Goal: Transaction & Acquisition: Purchase product/service

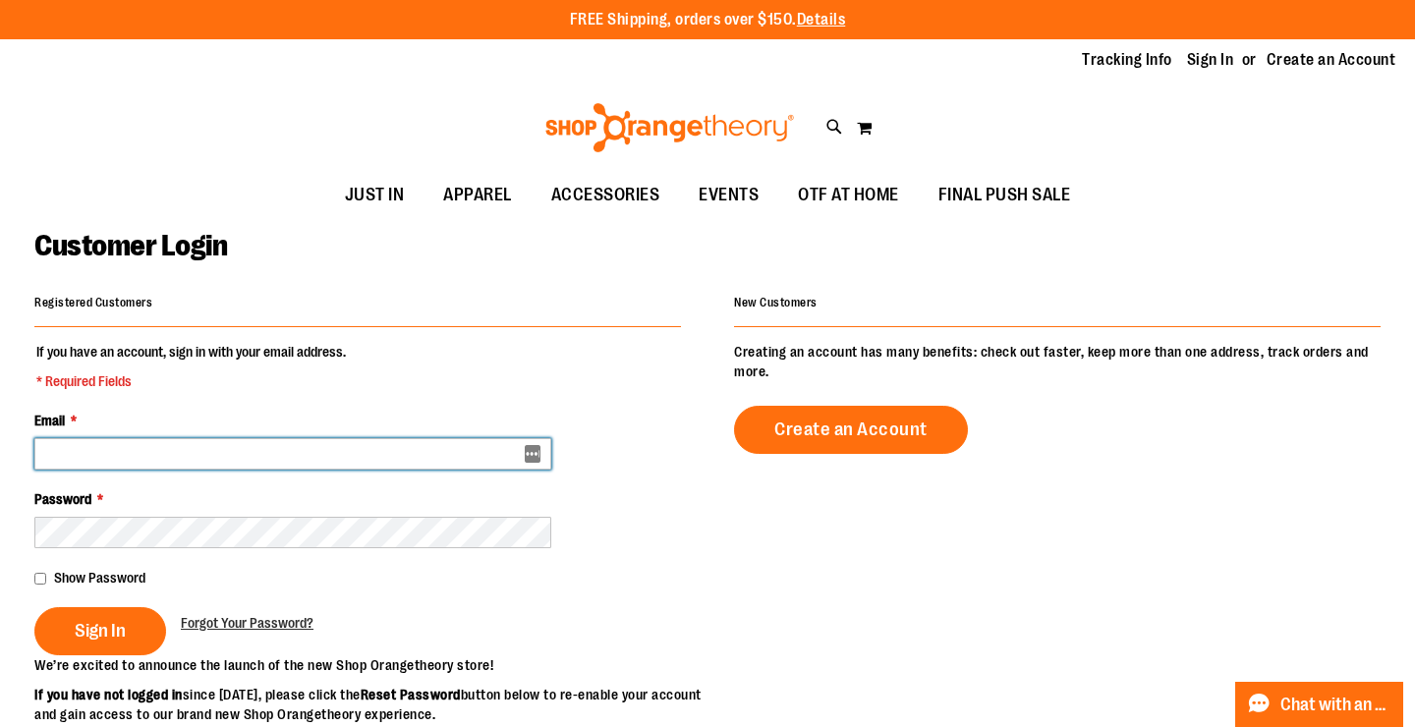
type input "**********"
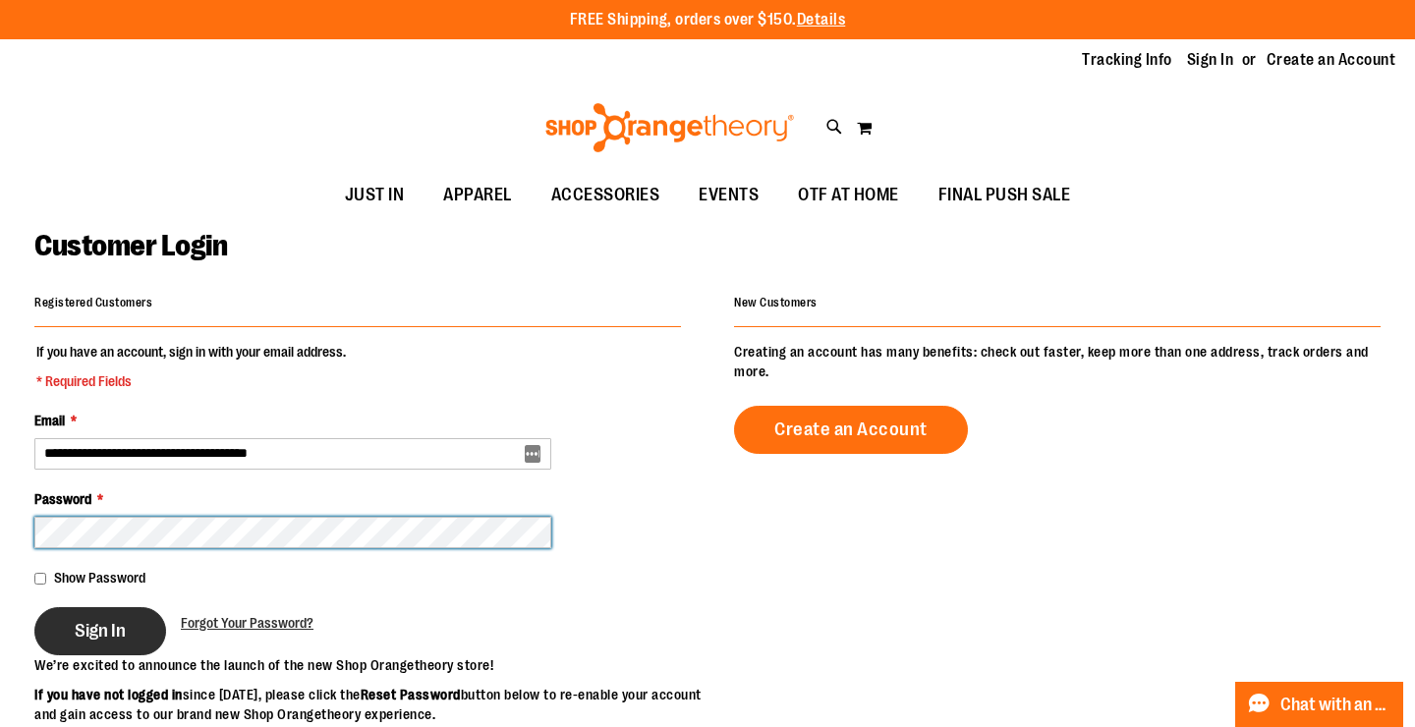
click at [99, 629] on button "Sign In" at bounding box center [100, 631] width 132 height 48
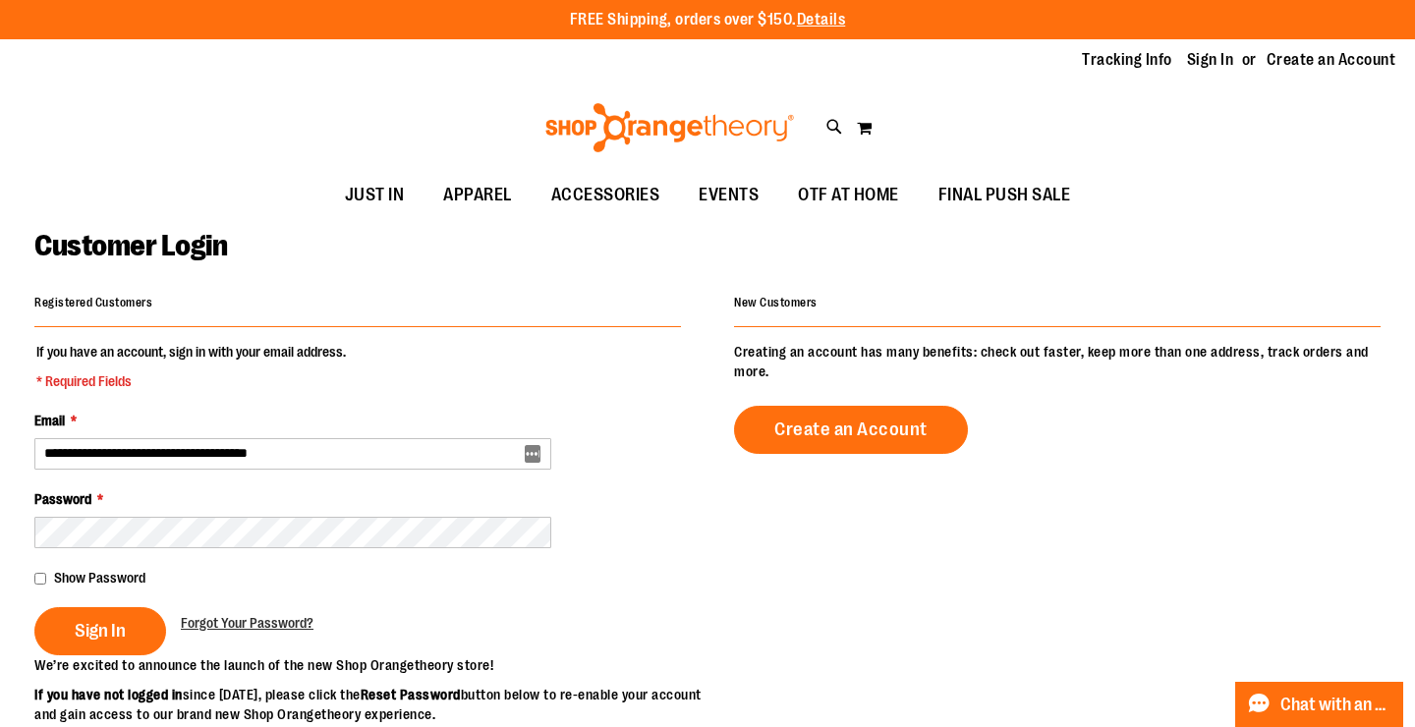
click at [121, 614] on div "Sign In" at bounding box center [107, 631] width 146 height 48
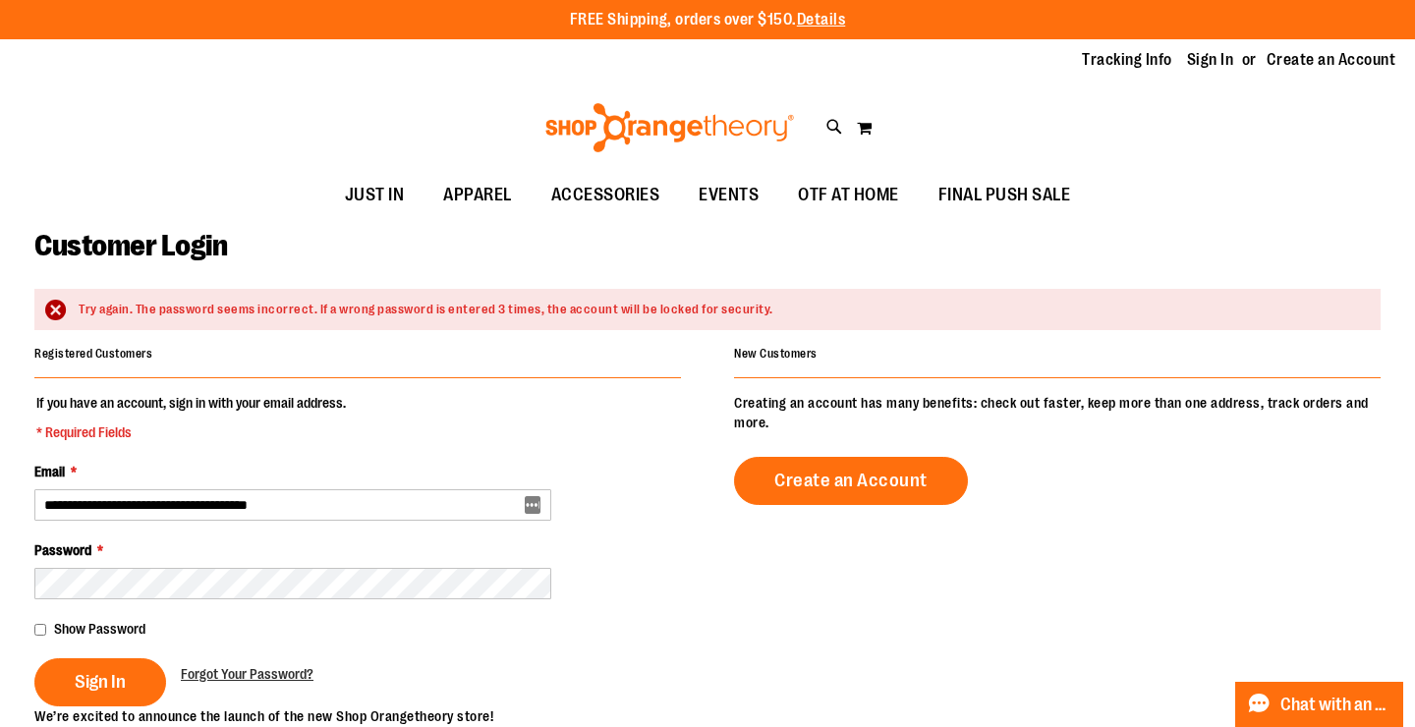
drag, startPoint x: 444, startPoint y: 364, endPoint x: 380, endPoint y: 423, distance: 86.9
click at [445, 365] on div "Registered Customers" at bounding box center [357, 359] width 646 height 38
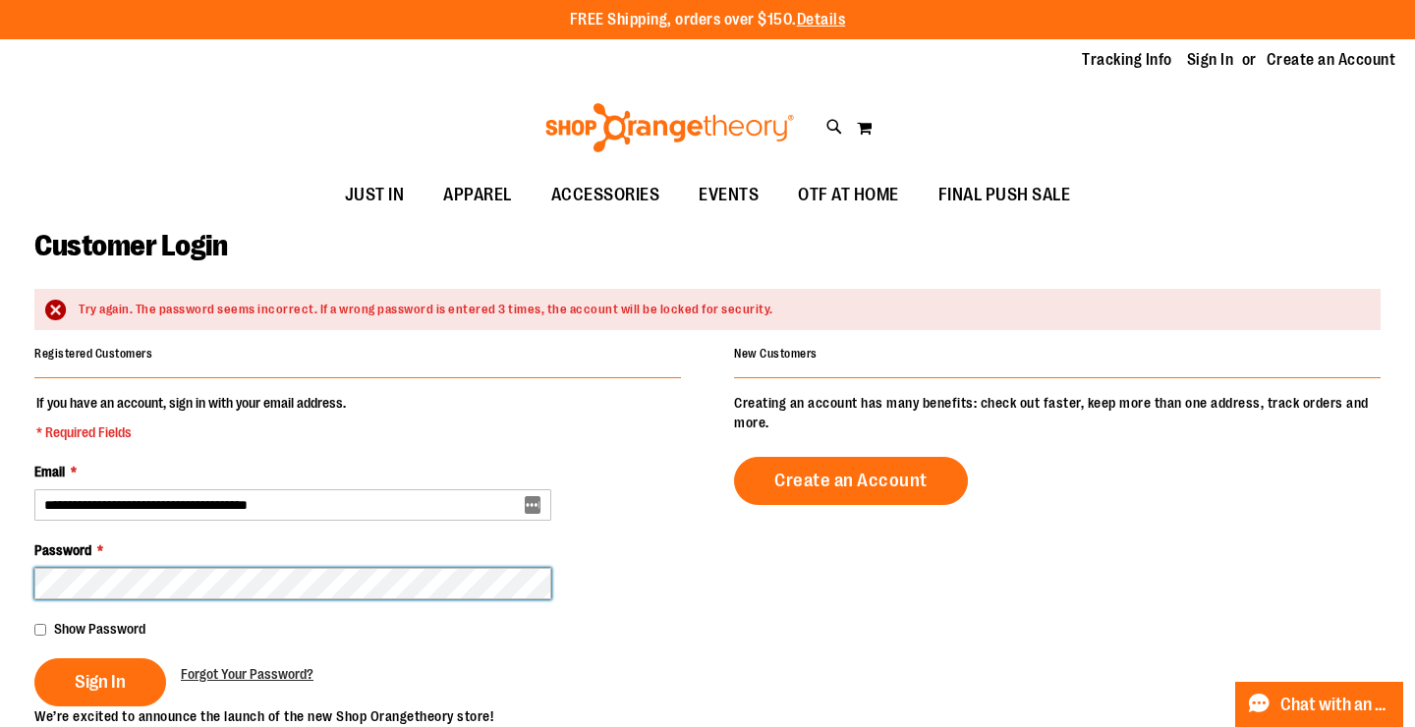
click at [99, 680] on button "Sign In" at bounding box center [100, 682] width 132 height 48
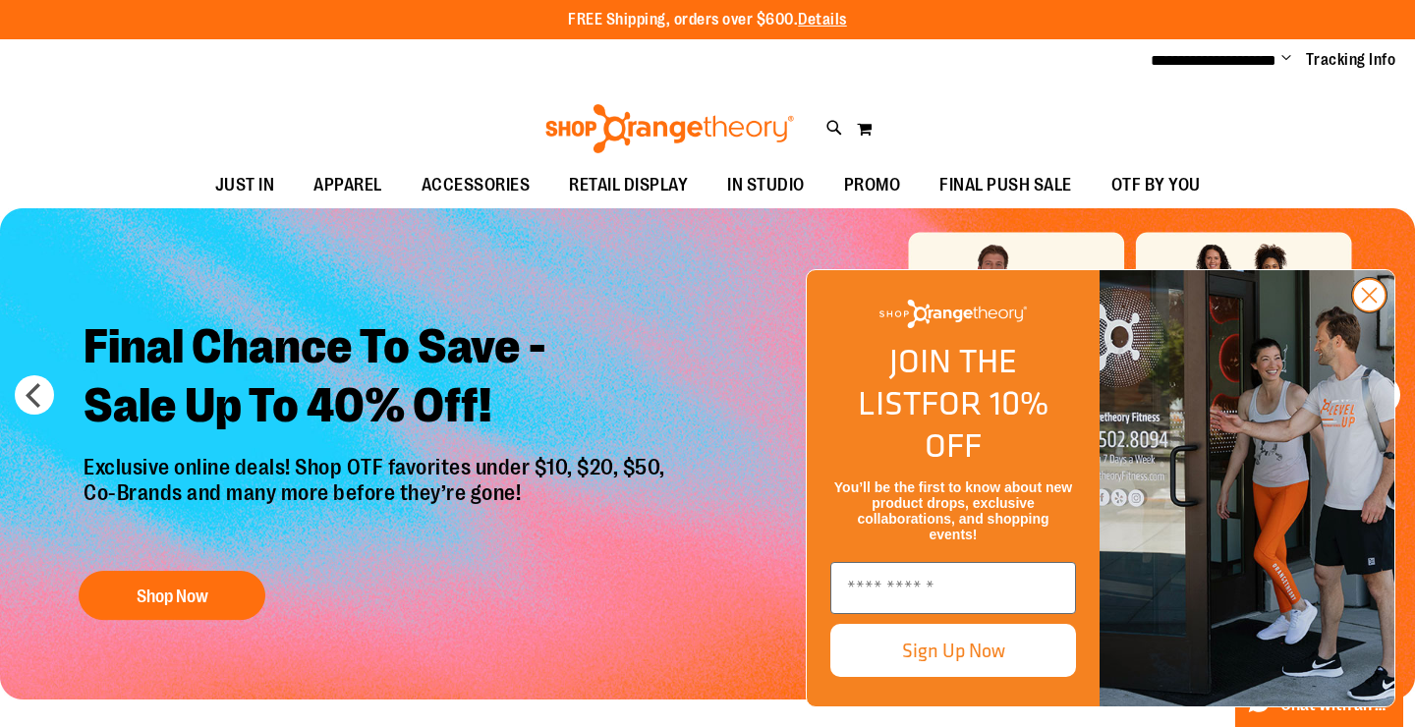
click at [1373, 303] on icon "Close dialog" at bounding box center [1370, 296] width 14 height 14
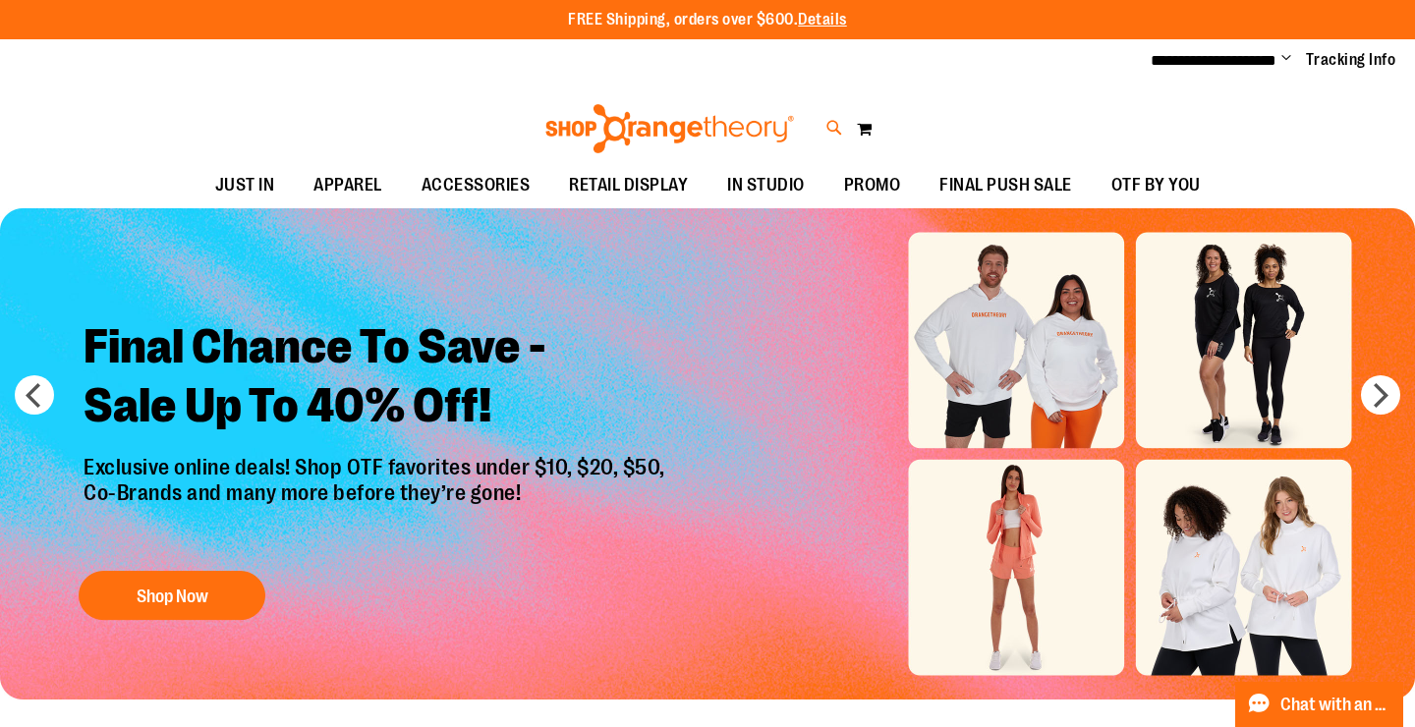
click at [833, 131] on icon at bounding box center [834, 128] width 17 height 23
type input "*********"
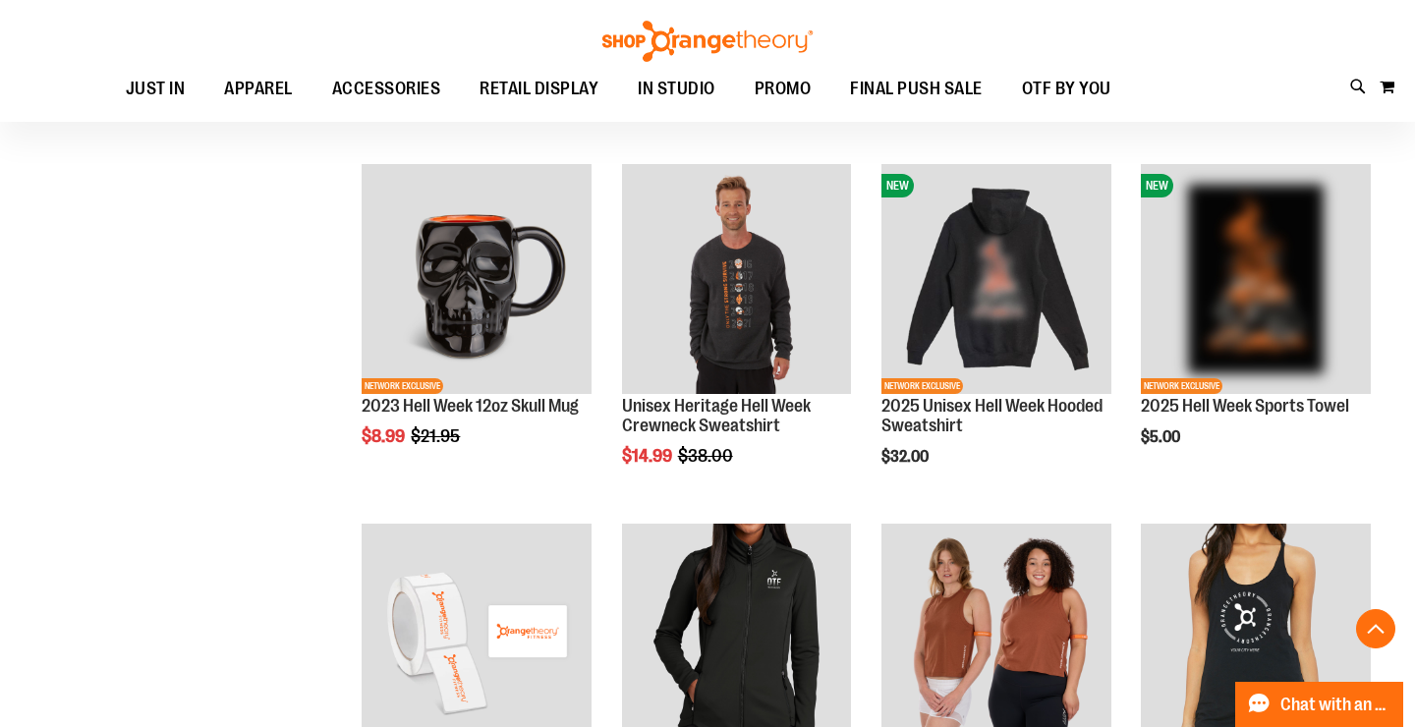
scroll to position [612, 0]
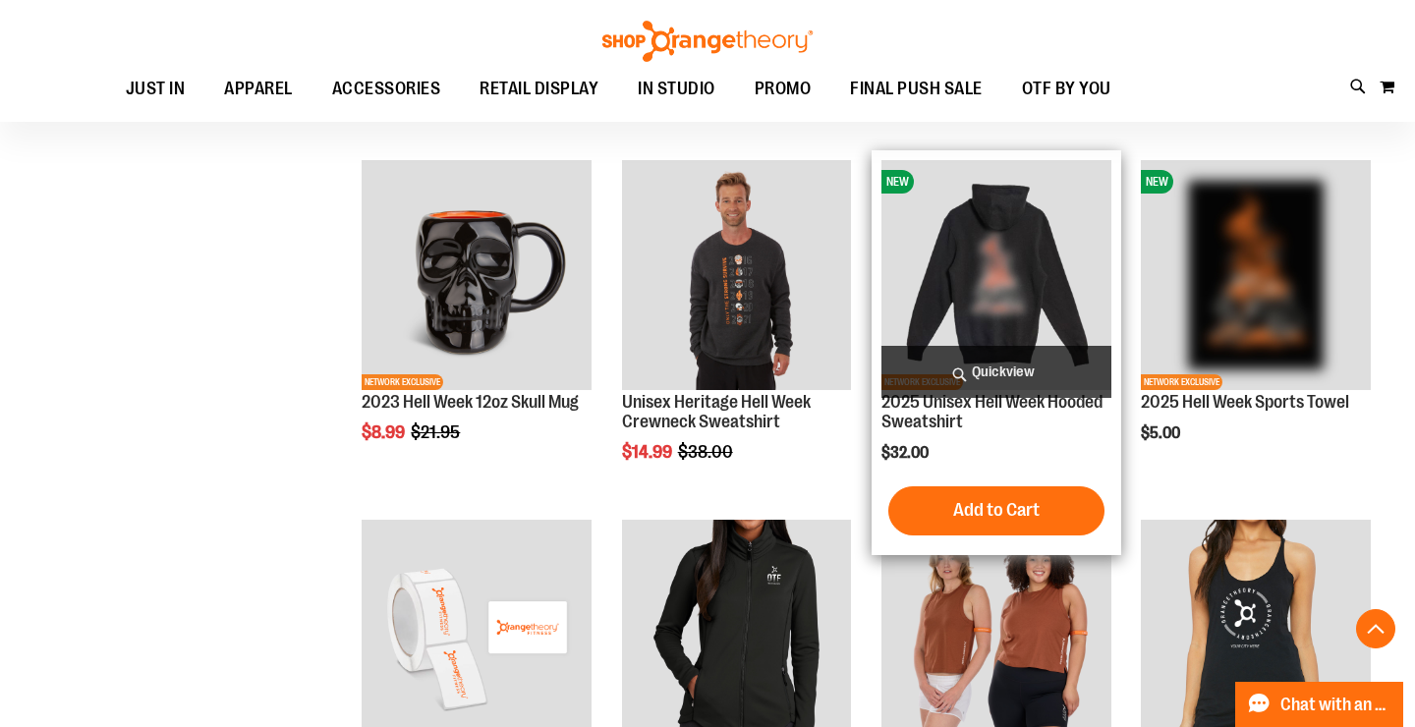
click at [1037, 301] on img "product" at bounding box center [996, 275] width 230 height 230
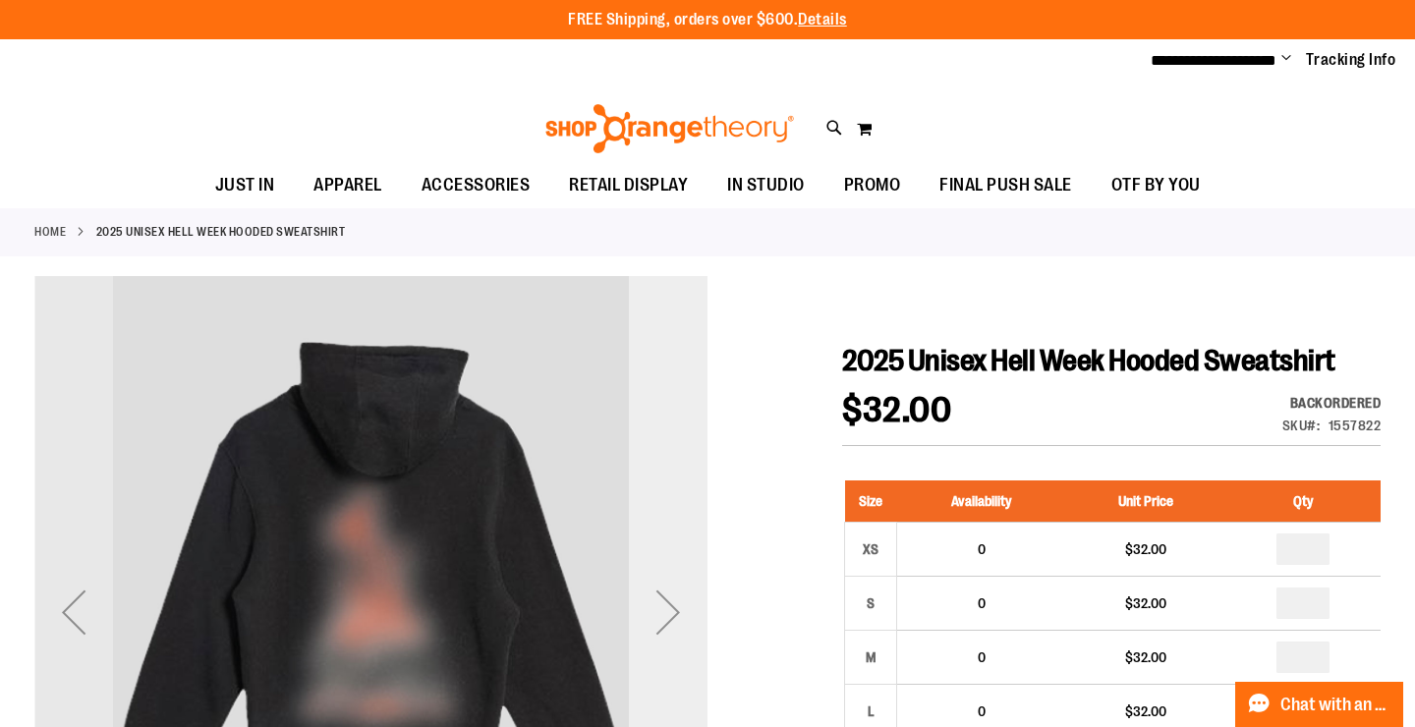
click at [665, 589] on div "Next" at bounding box center [668, 612] width 79 height 79
